Goal: Check status: Check status

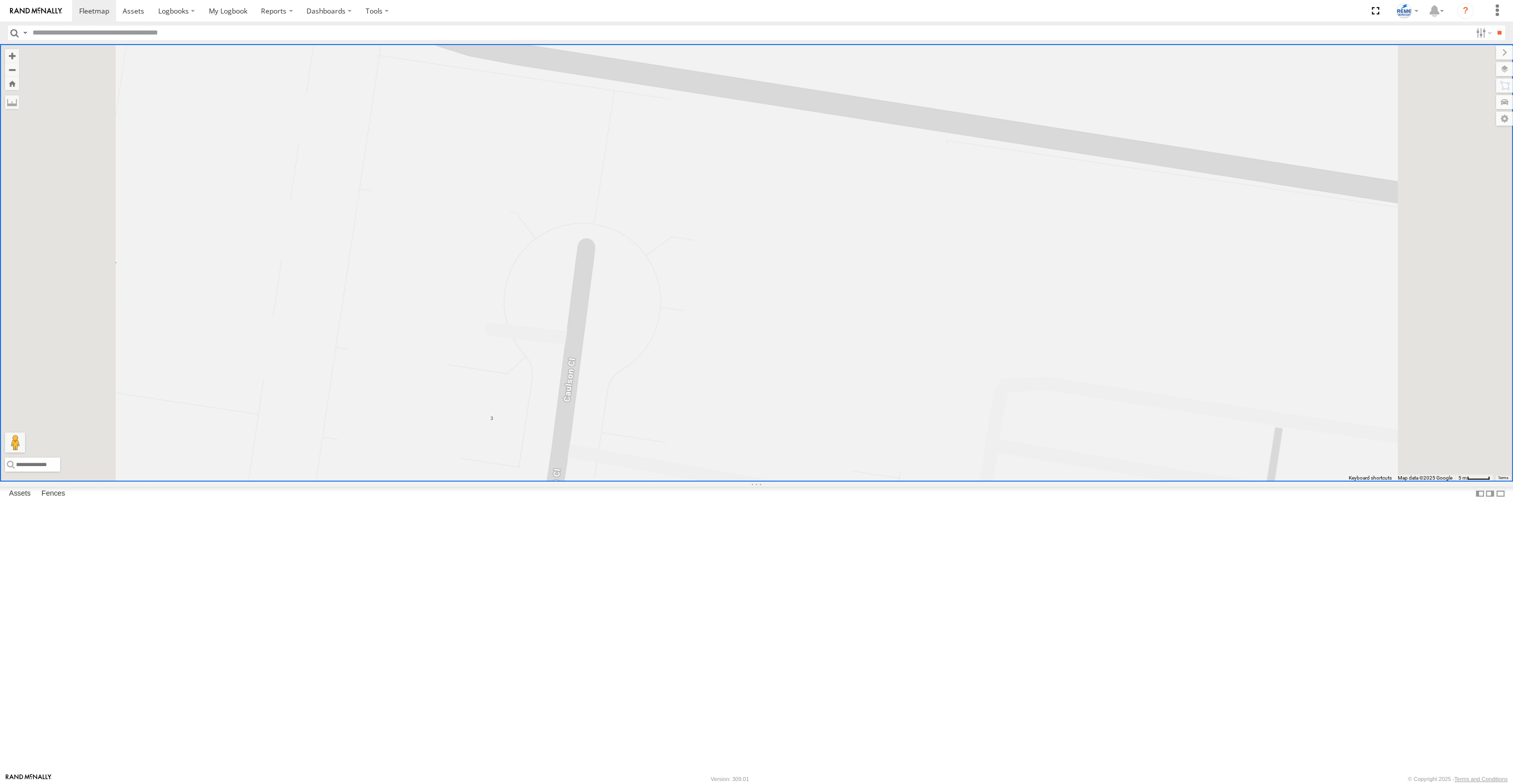
click at [0, 0] on div at bounding box center [0, 0] width 0 height 0
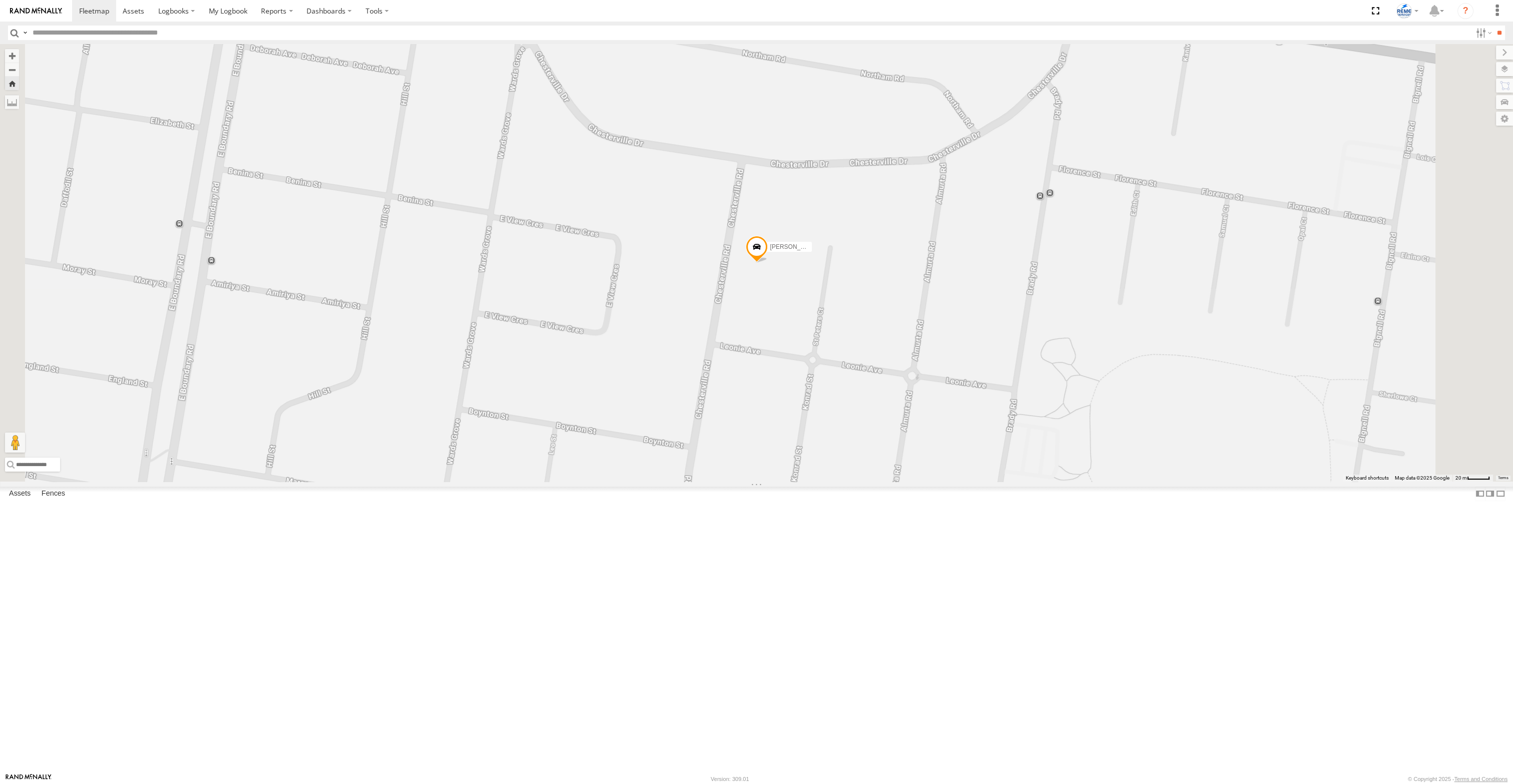
click at [768, 263] on span at bounding box center [757, 249] width 22 height 27
click at [677, 183] on link at bounding box center [667, 173] width 20 height 20
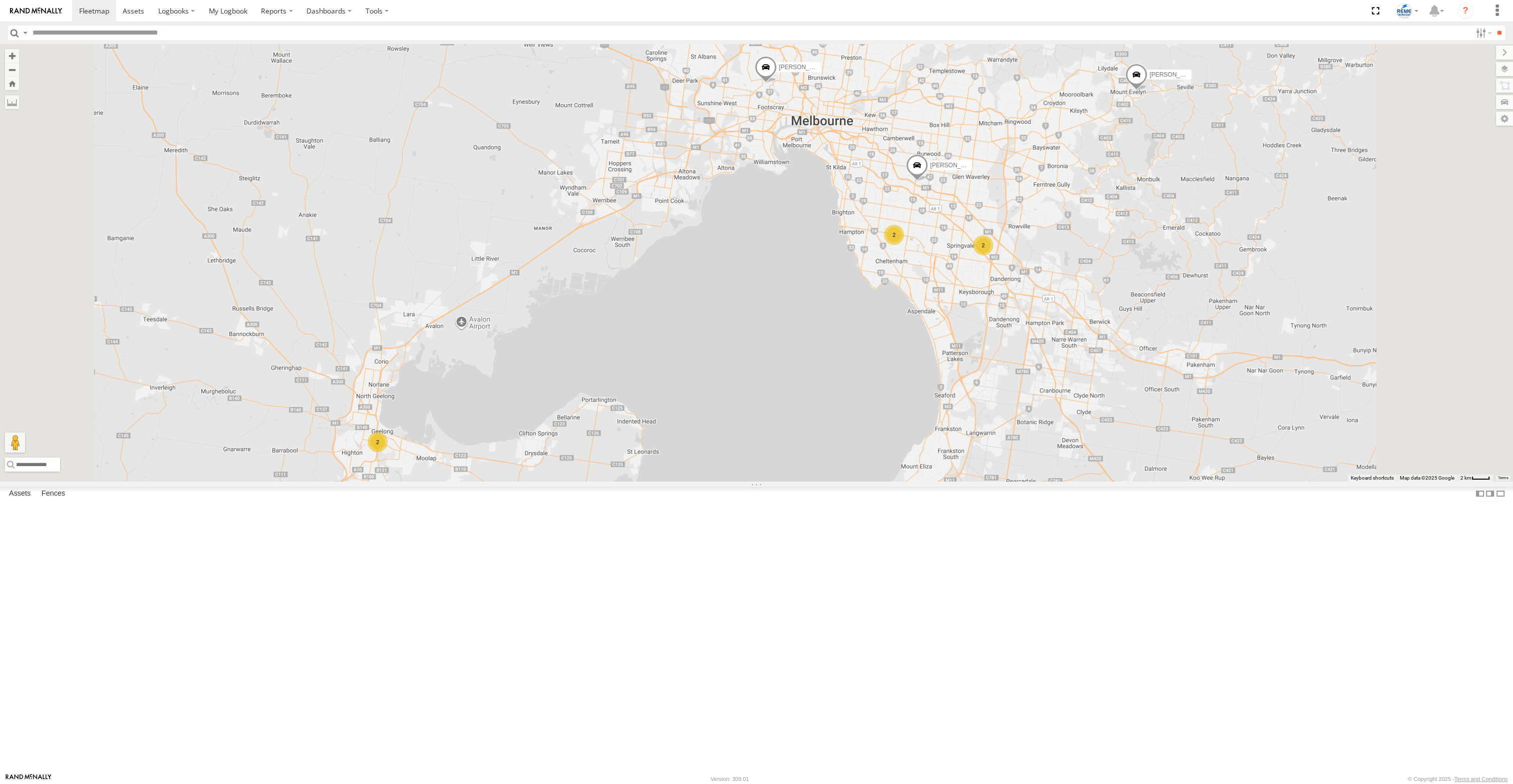
click at [0, 0] on div "All Assets" at bounding box center [0, 0] width 0 height 0
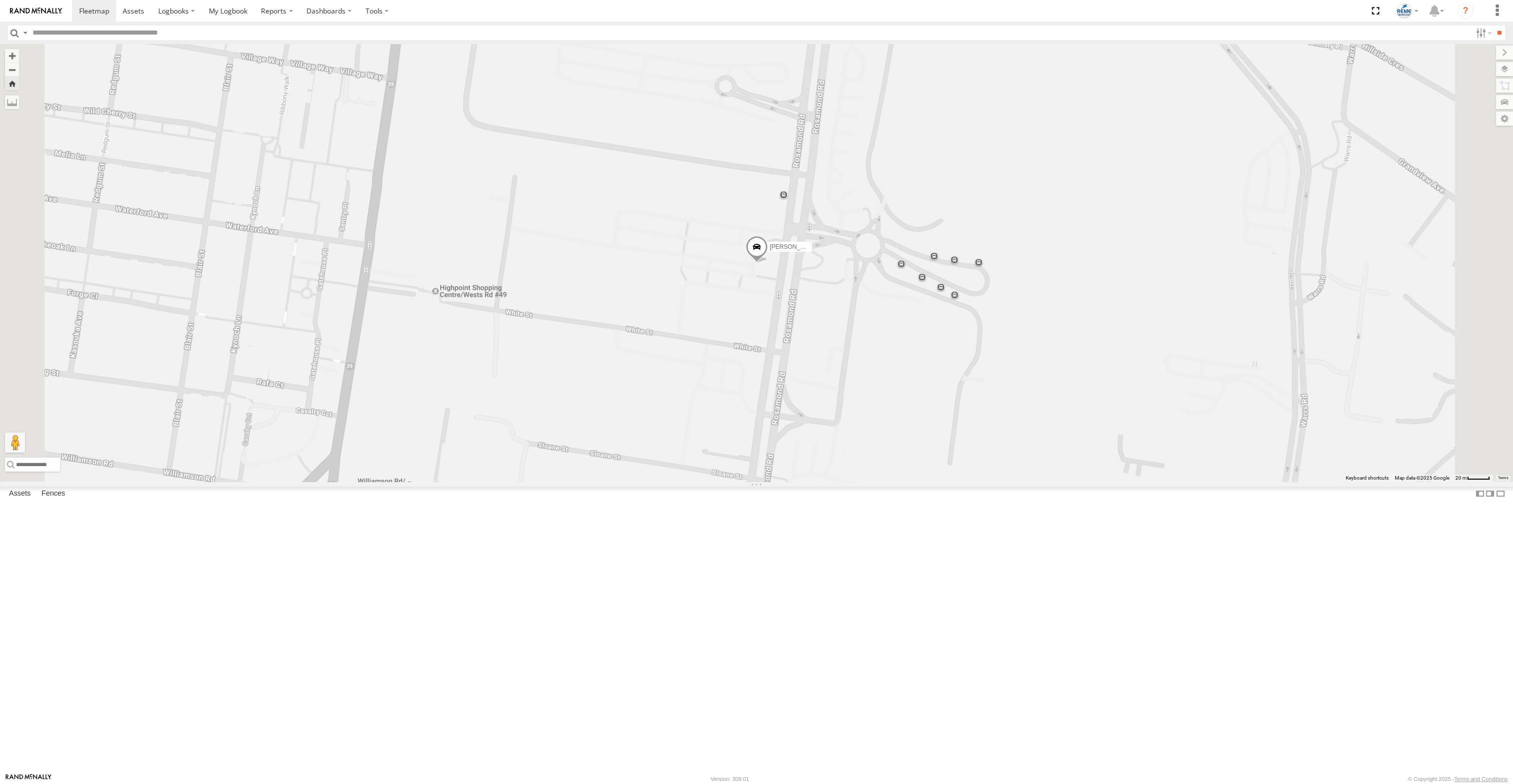
click at [0, 0] on div "All Assets" at bounding box center [0, 0] width 0 height 0
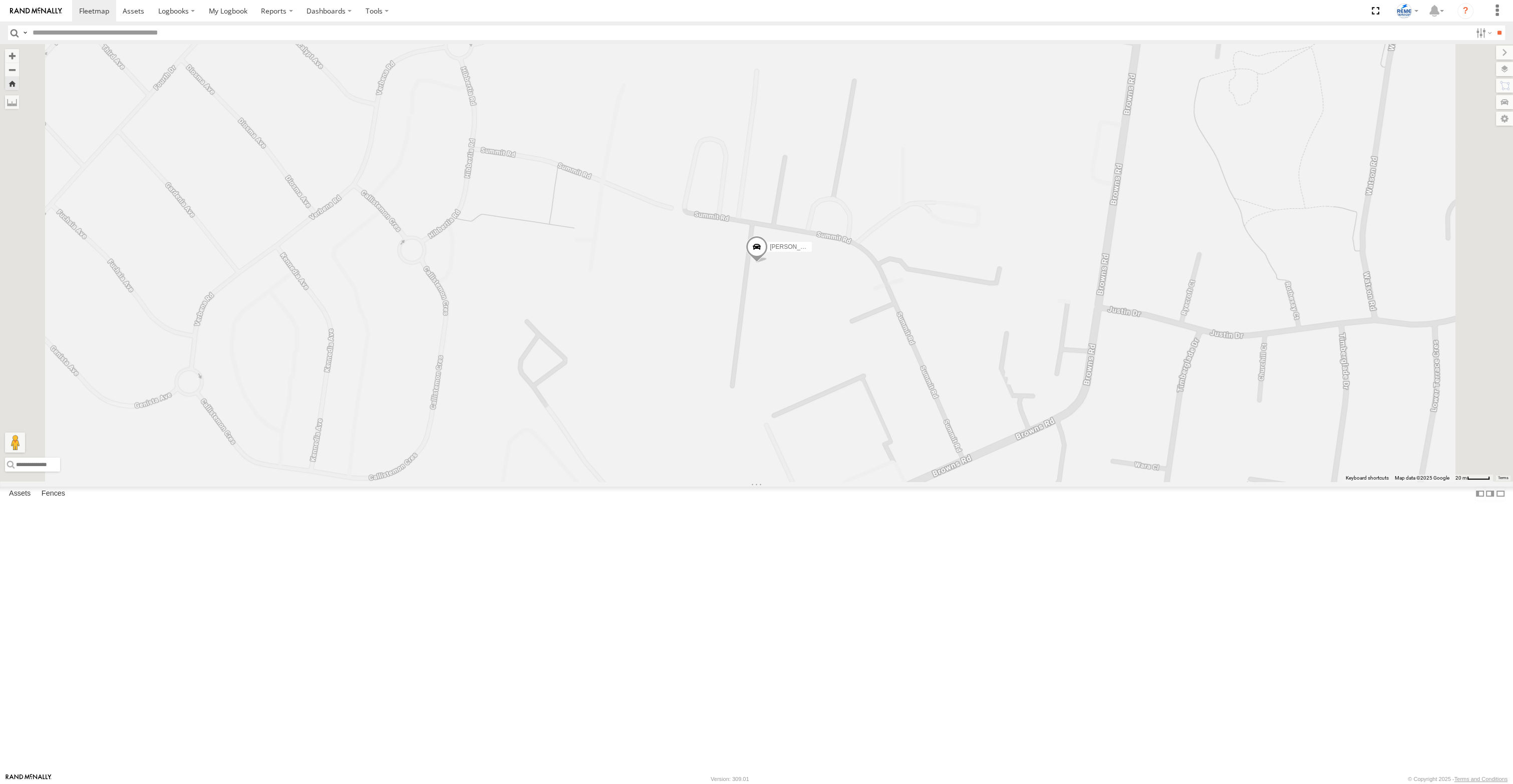
click at [768, 263] on span at bounding box center [757, 248] width 22 height 27
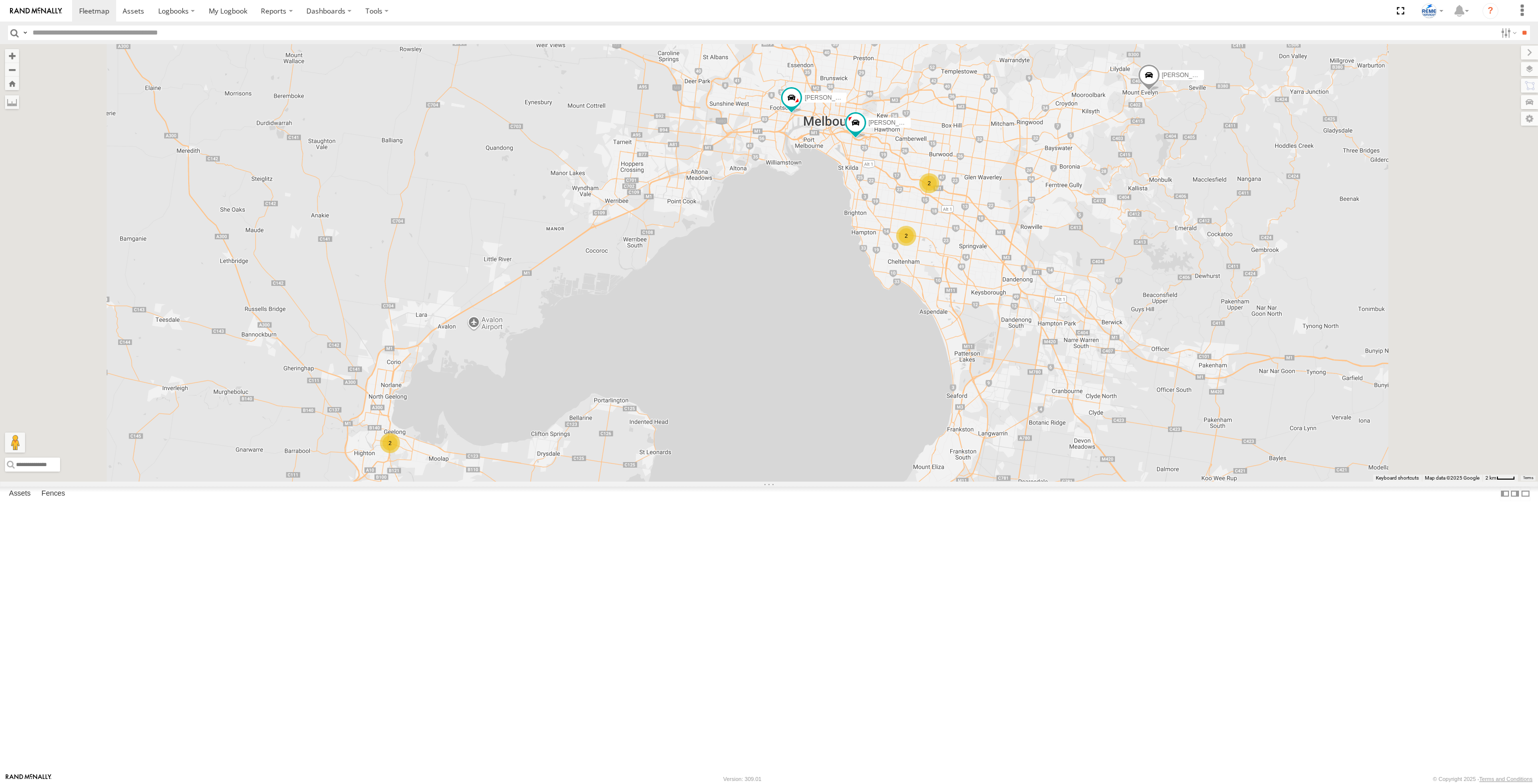
click at [0, 0] on div "[PERSON_NAME] 1WT3ES - 353635119767776" at bounding box center [0, 0] width 0 height 0
